Goal: Information Seeking & Learning: Learn about a topic

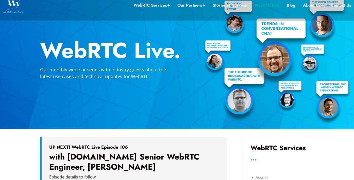
scroll to position [66, 0]
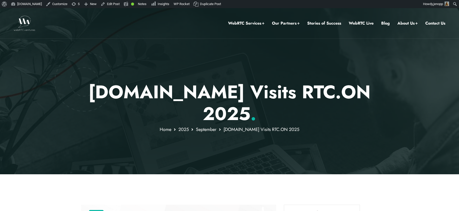
drag, startPoint x: 107, startPoint y: 91, endPoint x: 251, endPoint y: 115, distance: 146.1
click at [251, 115] on p "WebRTC.ventures Visits RTC.ON 2025 ." at bounding box center [229, 103] width 297 height 44
copy p "[DOMAIN_NAME] Visits RTC.ON 2025"
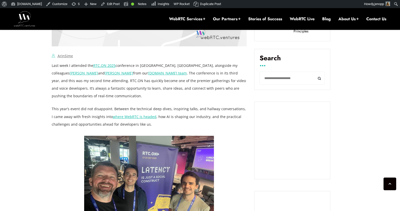
scroll to position [310, 0]
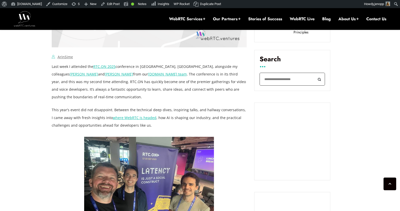
click at [280, 75] on input "Search" at bounding box center [292, 79] width 65 height 13
paste input "*********"
type input "*********"
click at [314, 73] on button "Search" at bounding box center [319, 79] width 11 height 13
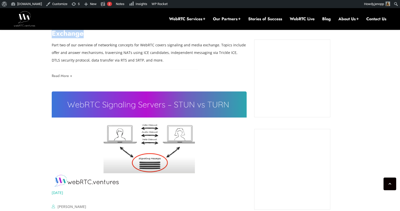
scroll to position [285, 0]
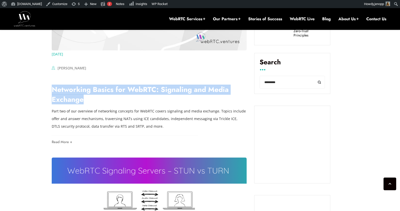
click at [140, 90] on link "Networking Basics for WebRTC: Signaling and Media Exchange￼" at bounding box center [140, 94] width 177 height 20
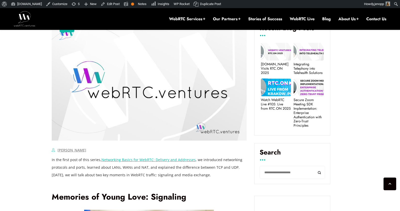
scroll to position [284, 0]
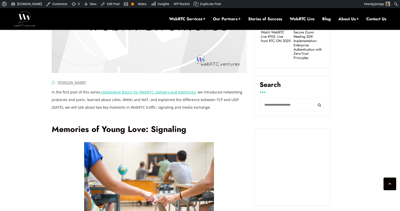
click at [165, 94] on link "Networking Basics for WebRTC: Delivery and Addresses" at bounding box center [148, 92] width 94 height 5
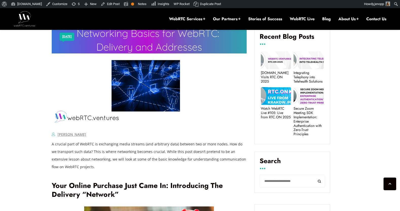
scroll to position [213, 0]
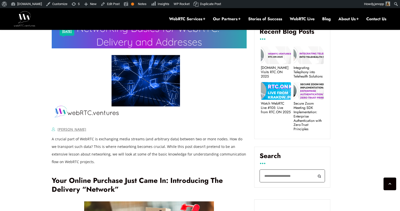
click at [277, 173] on input "Search" at bounding box center [292, 176] width 65 height 13
paste input "*********"
type input "*********"
click at [314, 170] on button "Search" at bounding box center [319, 176] width 11 height 13
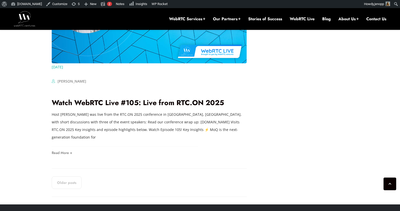
scroll to position [1012, 0]
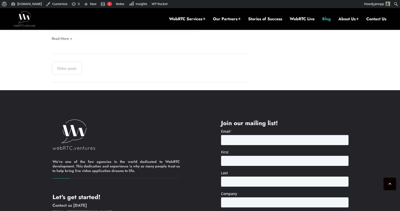
click at [322, 20] on link "Blog" at bounding box center [326, 19] width 9 height 6
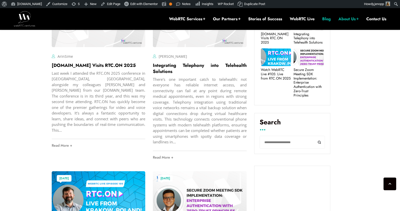
scroll to position [225, 0]
click at [277, 142] on input "Search" at bounding box center [292, 142] width 65 height 13
type input "***"
click at [314, 136] on button "Search" at bounding box center [319, 142] width 11 height 13
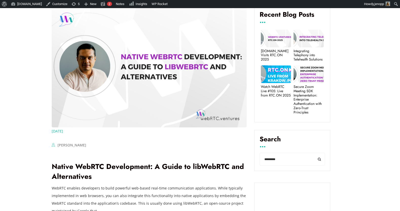
scroll to position [205, 0]
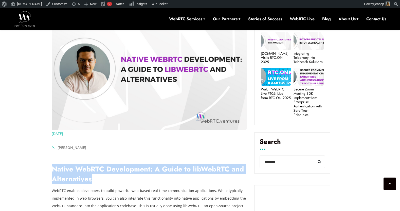
click at [109, 171] on link "Native WebRTC Development: A Guide to libWebRTC and Alternatives" at bounding box center [148, 174] width 192 height 20
drag, startPoint x: 112, startPoint y: 178, endPoint x: 58, endPoint y: 171, distance: 53.9
click at [58, 171] on h2 "Native WebRTC Development: A Guide to libWebRTC and Alternatives" at bounding box center [149, 174] width 195 height 20
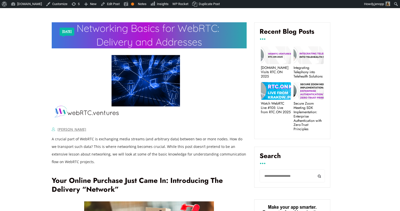
scroll to position [213, 0]
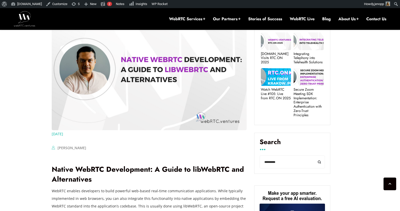
scroll to position [205, 0]
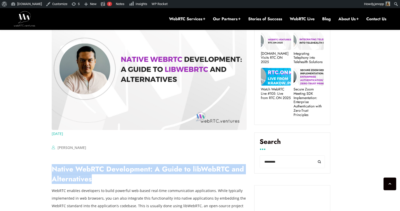
drag, startPoint x: 91, startPoint y: 180, endPoint x: 53, endPoint y: 172, distance: 38.7
click at [53, 172] on div "Native WebRTC Development: A Guide to libWebRTC and Alternatives" at bounding box center [149, 170] width 195 height 33
copy link "Native WebRTC Development: A Guide to libWebRTC and Alternatives"
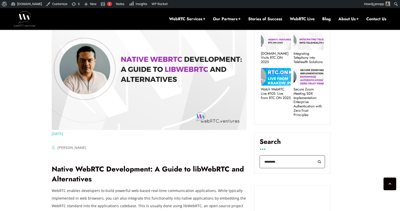
drag, startPoint x: 279, startPoint y: 157, endPoint x: 263, endPoint y: 157, distance: 15.7
click at [263, 157] on input "*********" at bounding box center [292, 161] width 65 height 13
paste input "**********"
type input "**********"
click at [314, 155] on button "Search" at bounding box center [319, 161] width 11 height 13
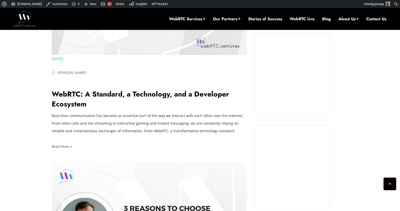
scroll to position [449, 0]
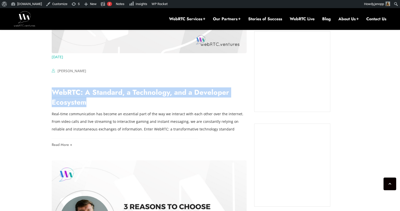
drag, startPoint x: 95, startPoint y: 104, endPoint x: 51, endPoint y: 95, distance: 45.2
click at [51, 95] on div "[DATE] ArinSime Comments Off on How to build a P2P game with the WebRTC Data Ch…" at bounding box center [200, 204] width 303 height 881
copy link "WebRTC: A Standard, a Technology, and a Developer Ecosystem"
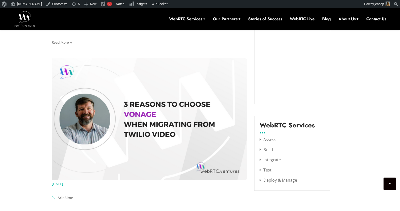
scroll to position [210, 0]
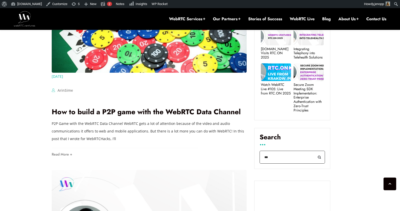
drag, startPoint x: 272, startPoint y: 155, endPoint x: 264, endPoint y: 154, distance: 7.6
click at [264, 154] on input "***" at bounding box center [292, 157] width 65 height 13
paste input "******"
type input "*********"
click at [314, 151] on button "Search" at bounding box center [319, 157] width 11 height 13
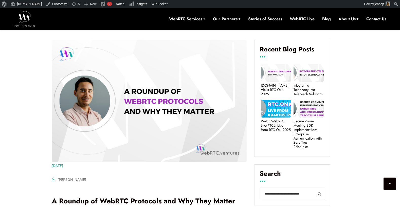
scroll to position [272, 0]
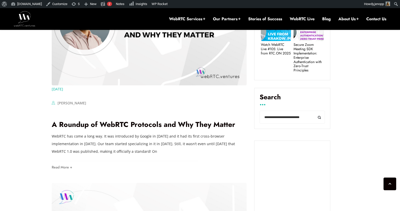
click at [120, 106] on div "Alberto Gonzalez Comments Off on A Roundup of WebRTC Protocols and Why They Mat…" at bounding box center [149, 103] width 195 height 8
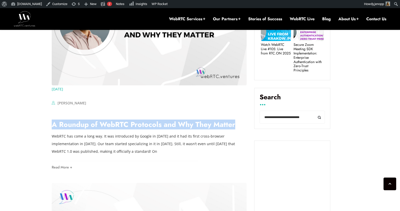
copy link "A Roundup of WebRTC Protocols and Why They Matter"
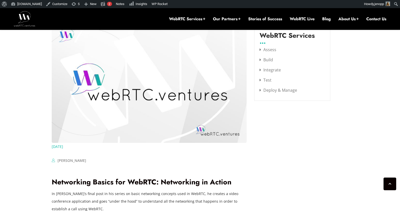
scroll to position [735, 0]
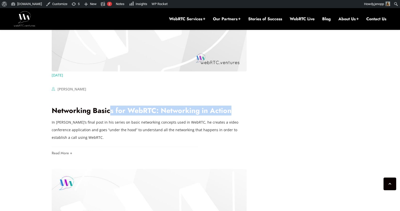
drag, startPoint x: 206, startPoint y: 113, endPoint x: 70, endPoint y: 116, distance: 135.6
click at [70, 116] on div "Networking Basics for WebRTC: Networking in Action" at bounding box center [149, 107] width 195 height 24
click at [74, 111] on link "Networking Basics for WebRTC: Networking in Action" at bounding box center [142, 110] width 180 height 10
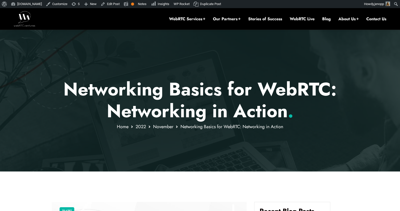
scroll to position [33, 0]
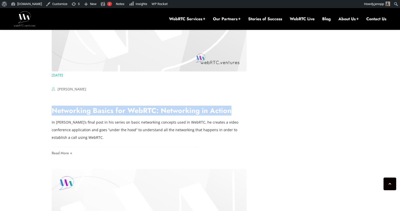
drag, startPoint x: 186, startPoint y: 112, endPoint x: 48, endPoint y: 113, distance: 137.1
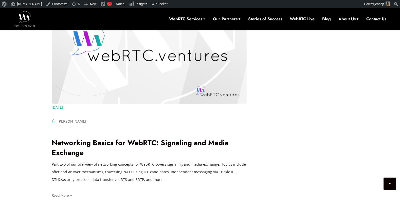
scroll to position [930, 0]
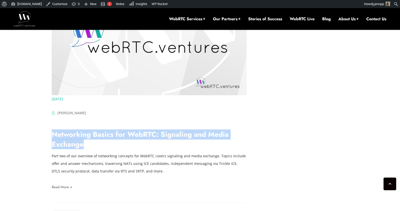
drag, startPoint x: 81, startPoint y: 146, endPoint x: 50, endPoint y: 138, distance: 32.3
copy link "Networking Basics for WebRTC: Signaling and Media Exchange￼"
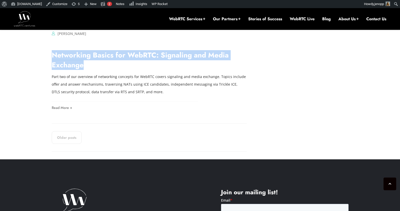
scroll to position [1081, 0]
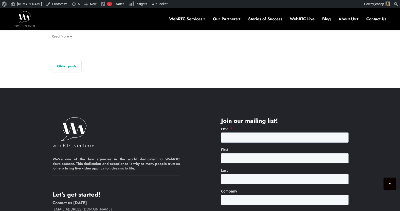
click at [60, 61] on div "Older posts" at bounding box center [149, 66] width 195 height 28
click at [61, 63] on link "Older posts" at bounding box center [67, 66] width 30 height 13
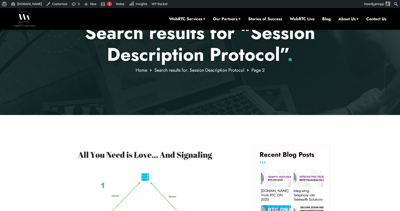
scroll to position [89, 0]
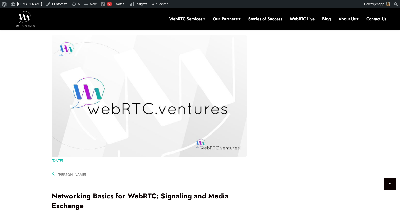
scroll to position [892, 0]
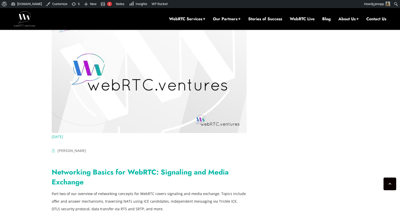
click at [161, 172] on link "Networking Basics for WebRTC: Signaling and Media Exchange￼" at bounding box center [140, 177] width 177 height 20
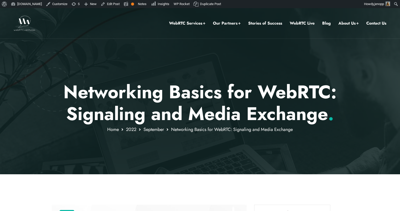
scroll to position [270, 0]
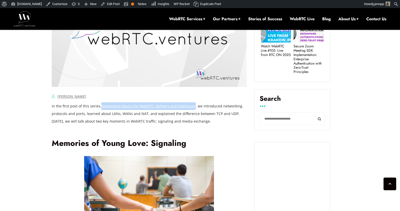
drag, startPoint x: 191, startPoint y: 107, endPoint x: 101, endPoint y: 107, distance: 89.2
click at [101, 107] on p "In the first post of this series, Networking Basics for WebRTC: Delivery and Ad…" at bounding box center [149, 113] width 195 height 23
copy link "Networking Basics for WebRTC: Delivery and Addresses"
click at [127, 106] on link "Networking Basics for WebRTC: Delivery and Addresses" at bounding box center [148, 106] width 94 height 5
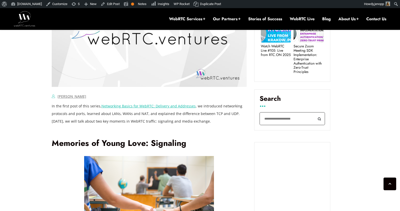
click at [274, 113] on input "Search" at bounding box center [292, 118] width 65 height 13
paste input "**********"
type input "**********"
click at [314, 112] on button "Search" at bounding box center [319, 118] width 11 height 13
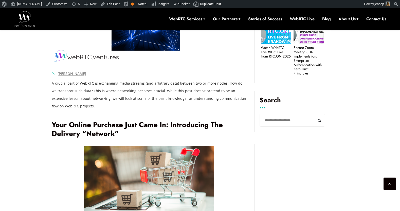
scroll to position [262, 0]
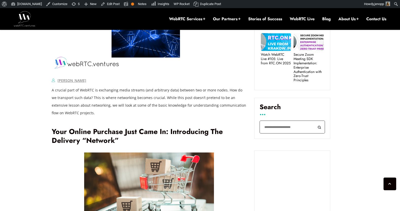
click at [280, 121] on input "Search" at bounding box center [292, 127] width 65 height 13
type input "*****"
click at [314, 121] on button "Search" at bounding box center [319, 127] width 11 height 13
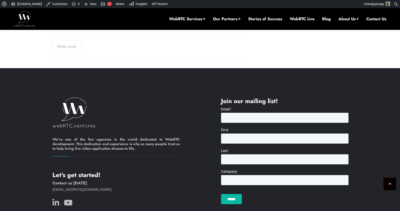
scroll to position [1124, 0]
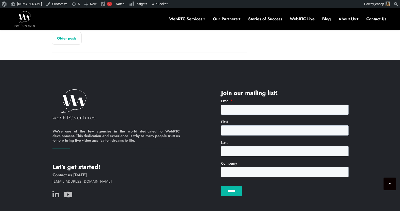
click at [66, 41] on link "Older posts" at bounding box center [67, 38] width 30 height 13
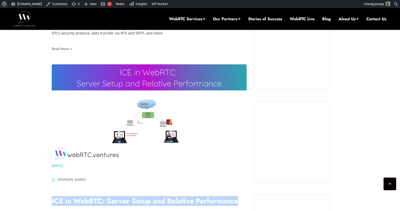
scroll to position [368, 0]
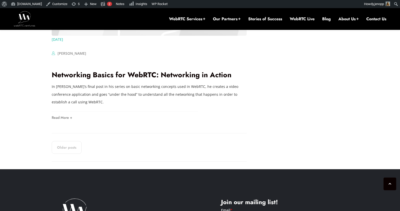
scroll to position [985, 0]
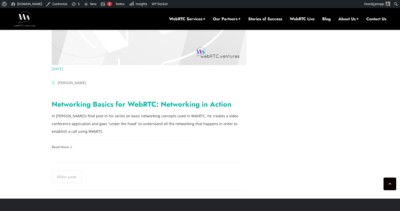
click at [81, 103] on link "Networking Basics for WebRTC: Networking in Action" at bounding box center [142, 104] width 180 height 10
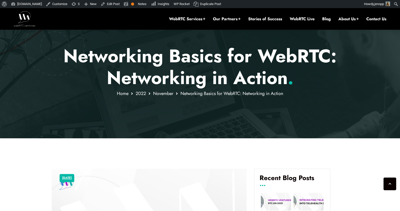
scroll to position [270, 0]
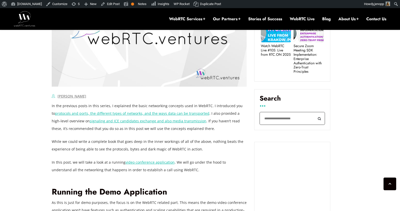
click at [281, 112] on input "Search" at bounding box center [292, 118] width 65 height 13
type input "**********"
click at [314, 112] on button "Search" at bounding box center [319, 118] width 11 height 13
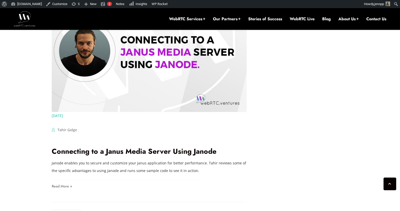
scroll to position [1023, 0]
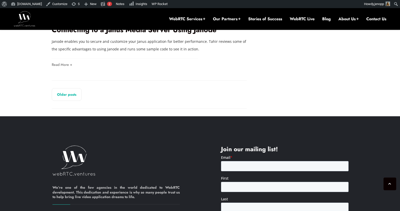
click at [63, 97] on link "Older posts" at bounding box center [67, 94] width 30 height 13
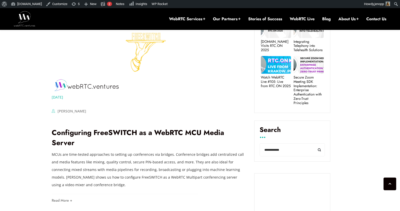
scroll to position [217, 0]
click at [272, 148] on input "**********" at bounding box center [292, 150] width 65 height 13
drag, startPoint x: 285, startPoint y: 147, endPoint x: 257, endPoint y: 148, distance: 28.1
click at [257, 148] on div "**********" at bounding box center [292, 141] width 76 height 41
type input "**********"
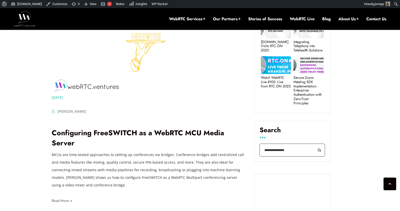
click at [314, 144] on button "Search" at bounding box center [319, 150] width 11 height 13
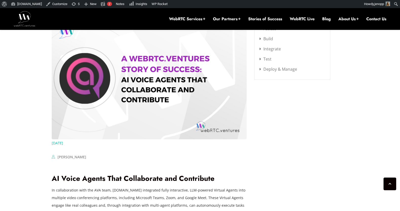
scroll to position [692, 0]
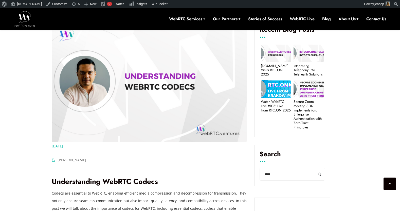
scroll to position [193, 0]
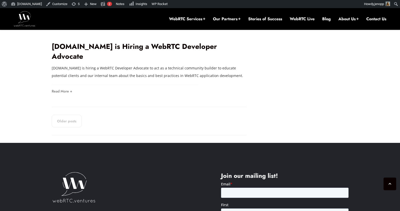
scroll to position [980, 0]
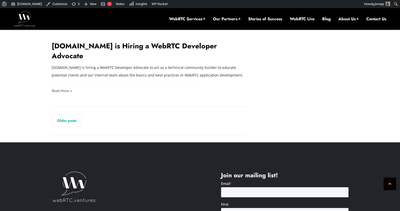
click at [63, 114] on link "Older posts" at bounding box center [67, 120] width 30 height 13
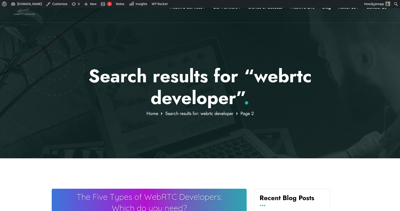
scroll to position [198, 0]
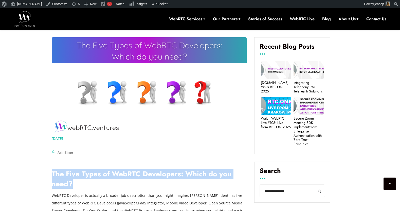
click at [107, 185] on h2 "The Five Types of WebRTC Developers: Which do you need?" at bounding box center [149, 179] width 195 height 20
click at [132, 177] on link "The Five Types of WebRTC Developers: Which do you need?" at bounding box center [142, 179] width 180 height 20
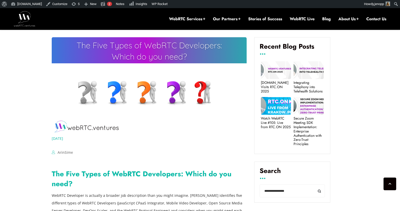
scroll to position [211, 0]
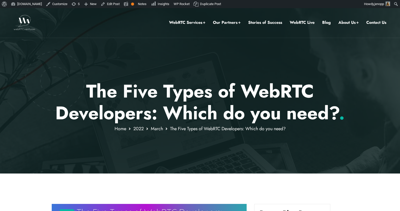
scroll to position [1, 0]
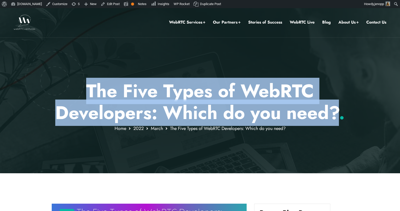
drag, startPoint x: 89, startPoint y: 89, endPoint x: 337, endPoint y: 115, distance: 249.9
click at [337, 115] on p "The Five Types of WebRTC Developers: Which do you need? ." at bounding box center [200, 102] width 297 height 44
copy p "The Five Types of WebRTC Developers: Which do you need?"
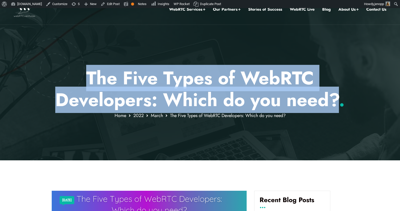
scroll to position [80, 0]
